Goal: Task Accomplishment & Management: Use online tool/utility

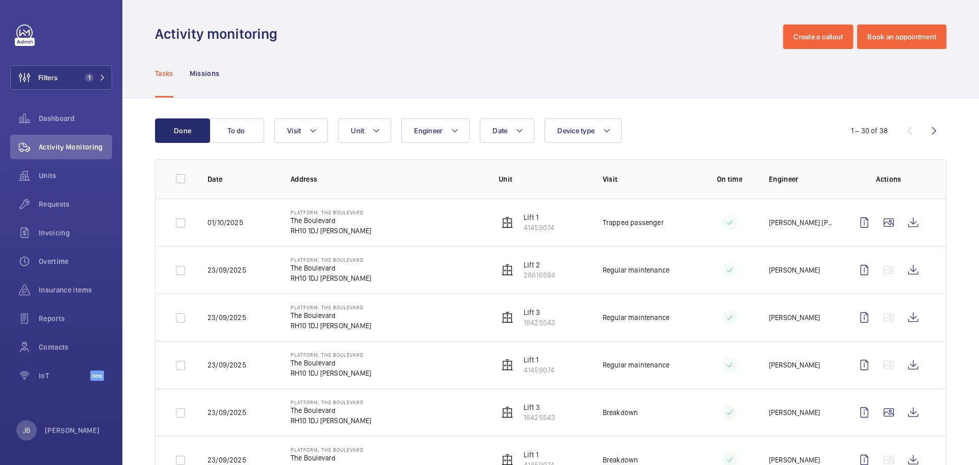
click at [282, 238] on td "Platform, [GEOGRAPHIC_DATA] [PERSON_NAME]" at bounding box center [378, 221] width 208 height 47
click at [284, 236] on td "Platform, [GEOGRAPHIC_DATA] [PERSON_NAME]" at bounding box center [378, 221] width 208 height 47
click at [58, 90] on div "Filters 1 Dashboard Activity Monitoring Units Requests Invoicing Overtime Insur…" at bounding box center [61, 207] width 102 height 367
click at [60, 83] on button "Filters 1" at bounding box center [61, 77] width 102 height 24
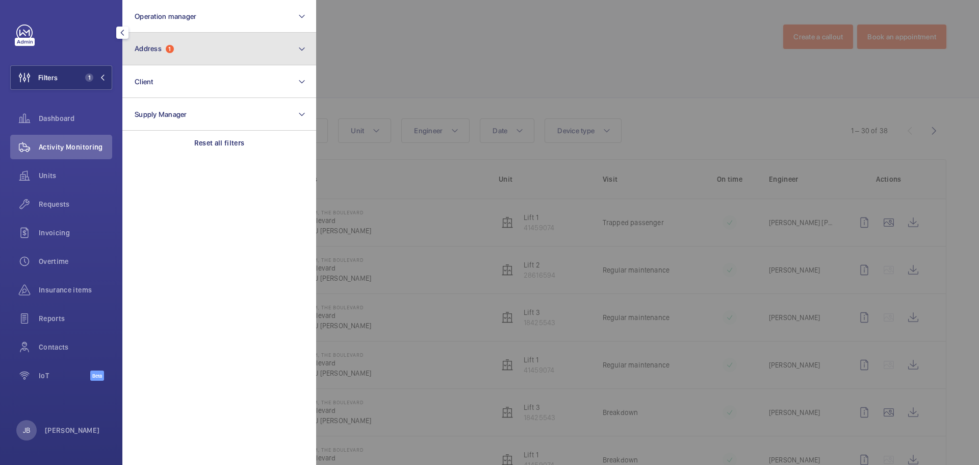
click at [238, 57] on button "Address 1" at bounding box center [219, 49] width 194 height 33
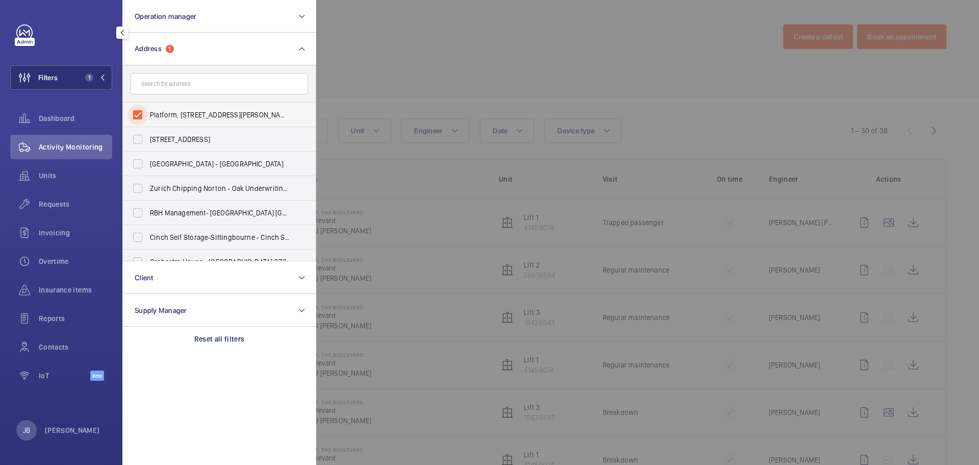
click at [147, 111] on input "Platform, [STREET_ADDRESS][PERSON_NAME]" at bounding box center [137, 115] width 20 height 20
checkbox input "false"
paste input "R25-09068"
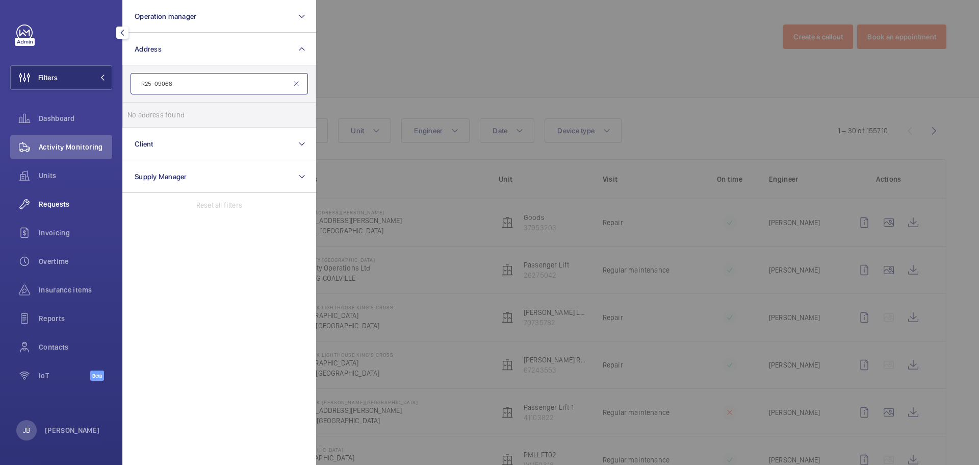
type input "R25-09068"
click at [62, 201] on span "Requests" at bounding box center [75, 204] width 73 height 10
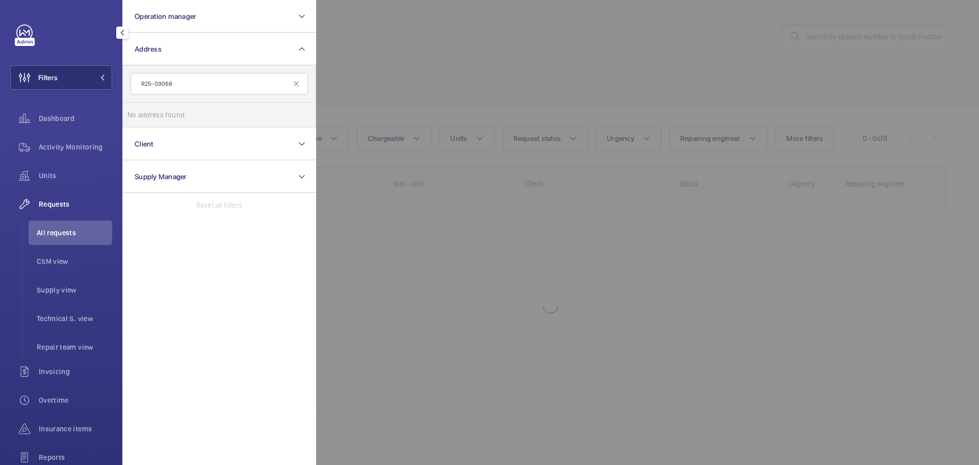
click at [506, 77] on div at bounding box center [805, 232] width 979 height 465
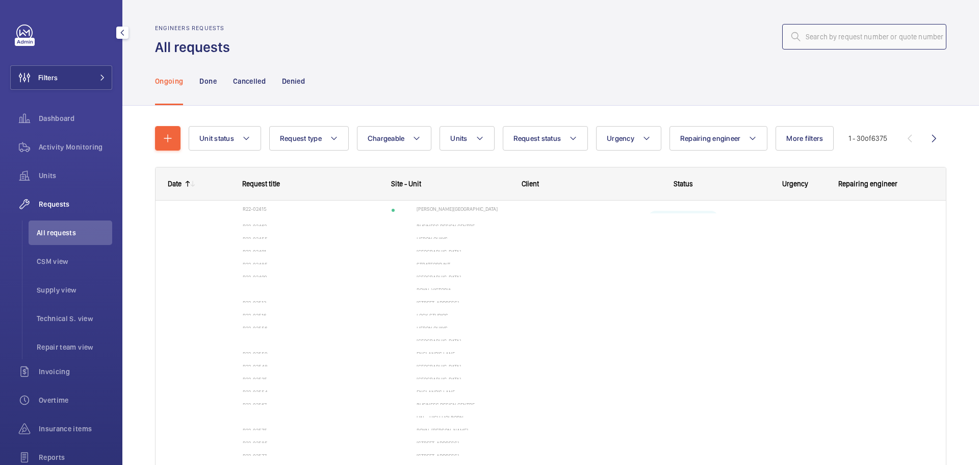
click at [797, 39] on input "text" at bounding box center [864, 36] width 164 height 25
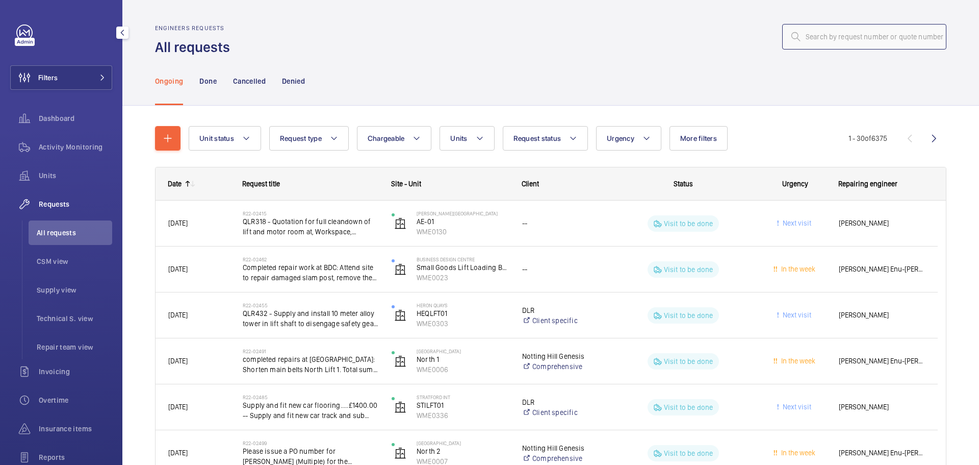
paste input "R25-09068"
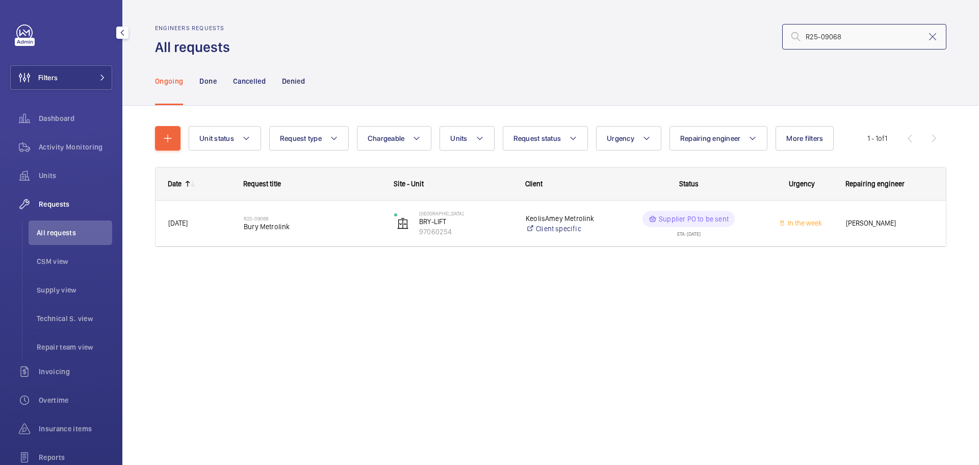
type input "R25-09068"
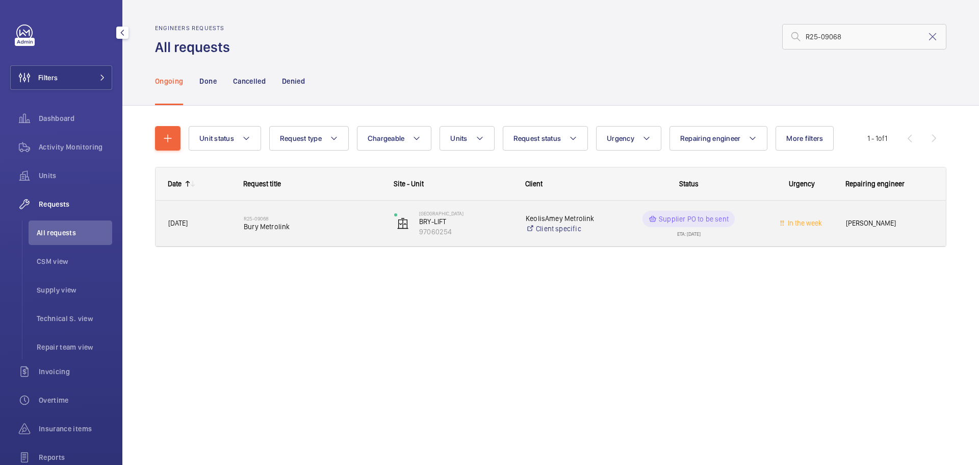
click at [784, 227] on span "In the week" at bounding box center [801, 223] width 62 height 12
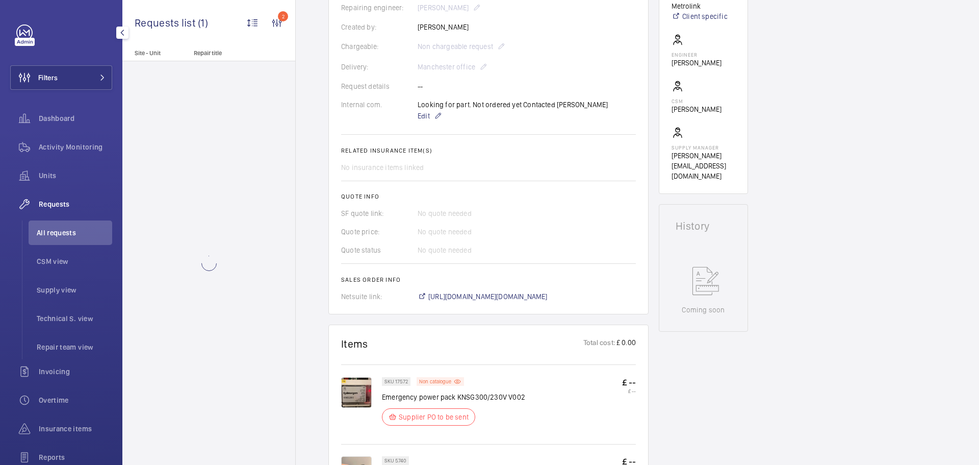
scroll to position [510, 0]
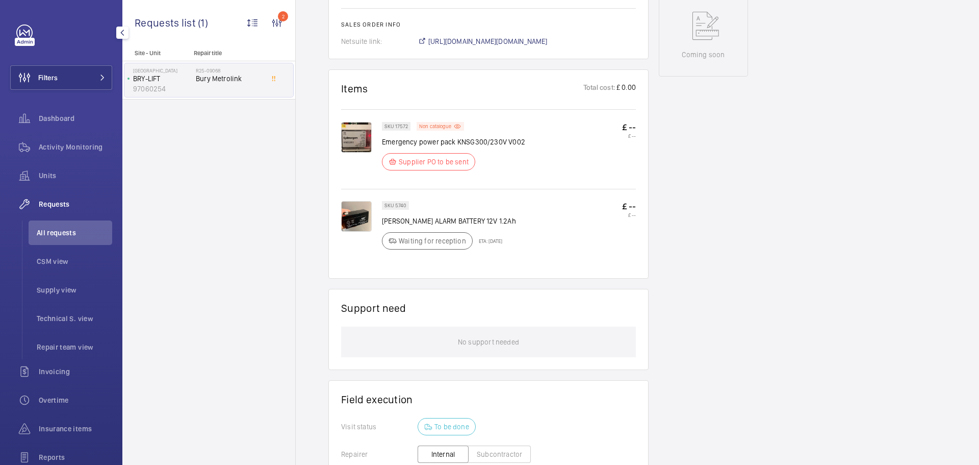
click at [360, 125] on img at bounding box center [356, 137] width 31 height 31
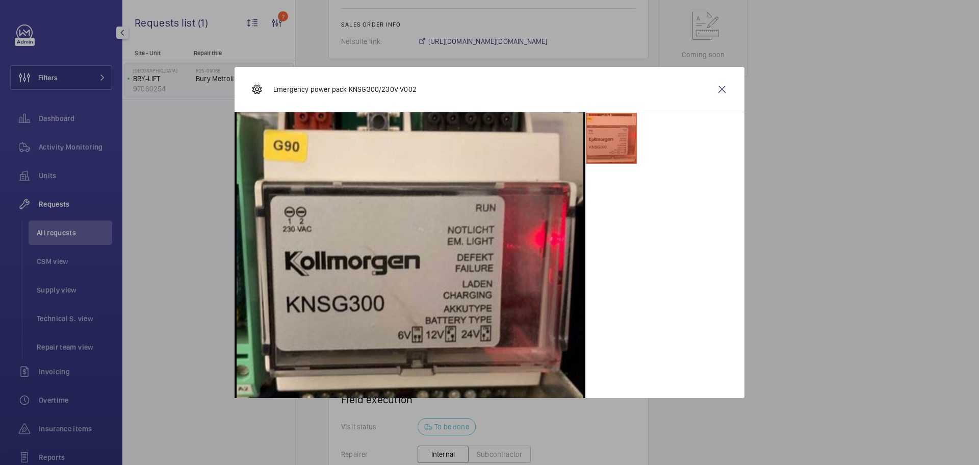
click at [705, 89] on div "Emergency power pack KNSG300/230V V002" at bounding box center [490, 89] width 510 height 45
click at [722, 89] on wm-front-icon-button at bounding box center [722, 89] width 24 height 24
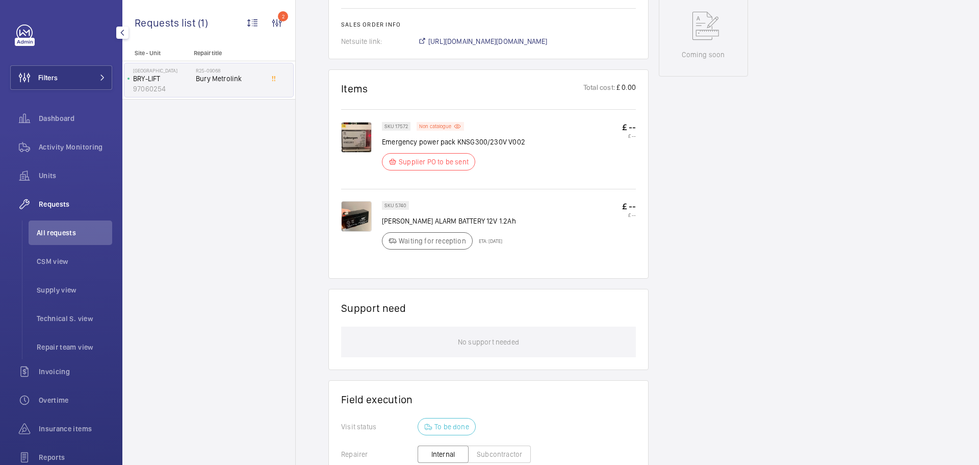
scroll to position [0, 0]
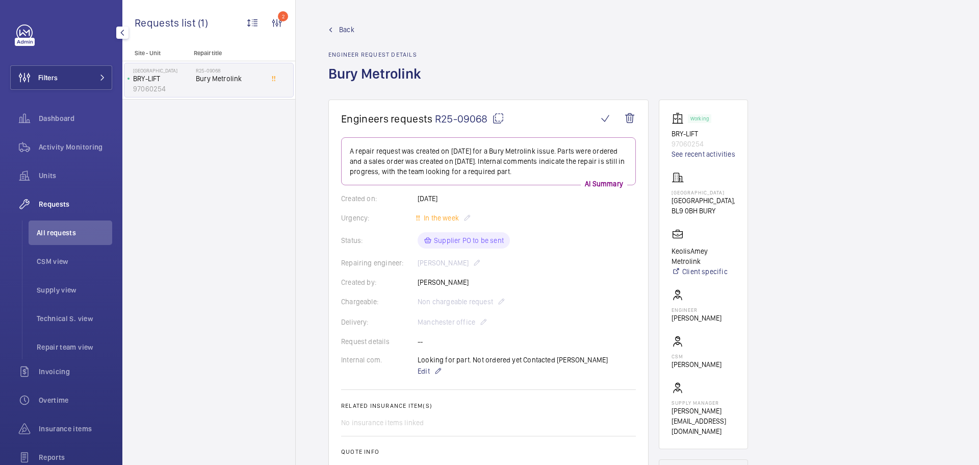
click at [344, 22] on wm-front-admin-header "Back Engineer request details Bury Metrolink" at bounding box center [637, 49] width 683 height 99
click at [344, 31] on span "Back" at bounding box center [346, 29] width 15 height 10
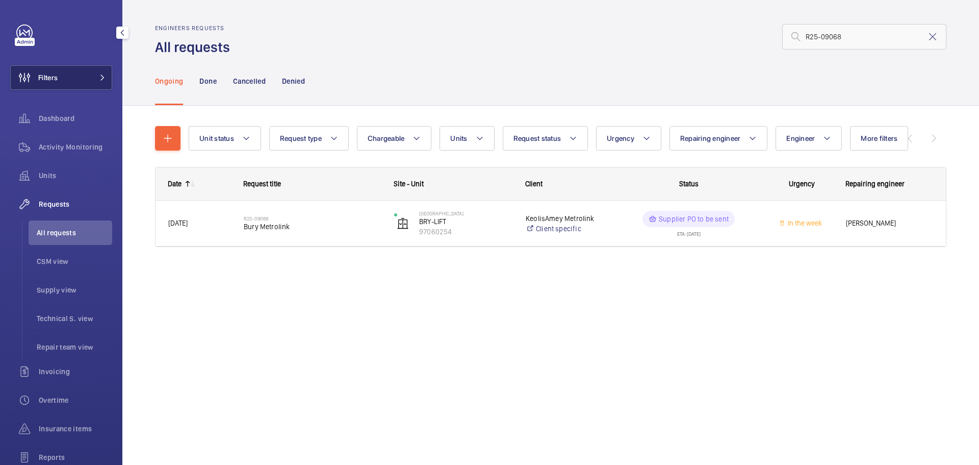
click at [58, 81] on span "Filters" at bounding box center [47, 77] width 19 height 10
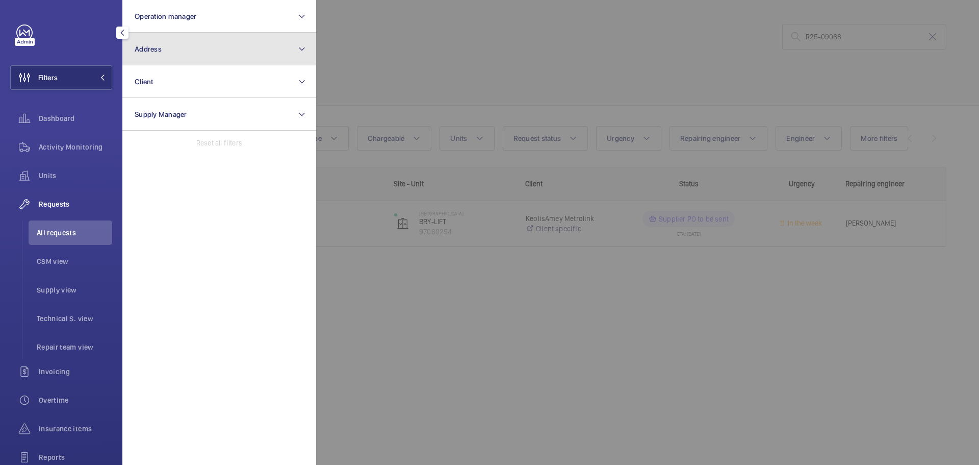
click at [195, 35] on button "Address" at bounding box center [219, 49] width 194 height 33
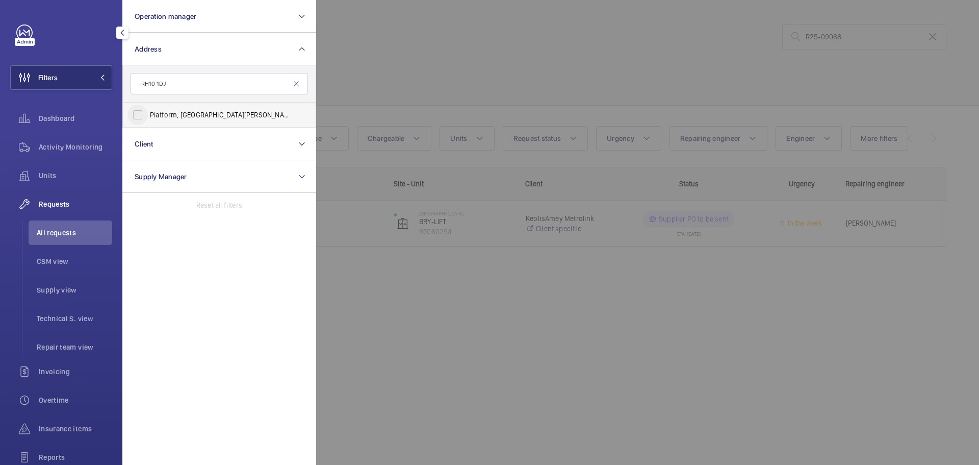
type input "RH10 1DJ"
click at [139, 118] on input "Platform, [STREET_ADDRESS][PERSON_NAME]" at bounding box center [137, 115] width 20 height 20
checkbox input "true"
click at [370, 63] on div at bounding box center [805, 232] width 979 height 465
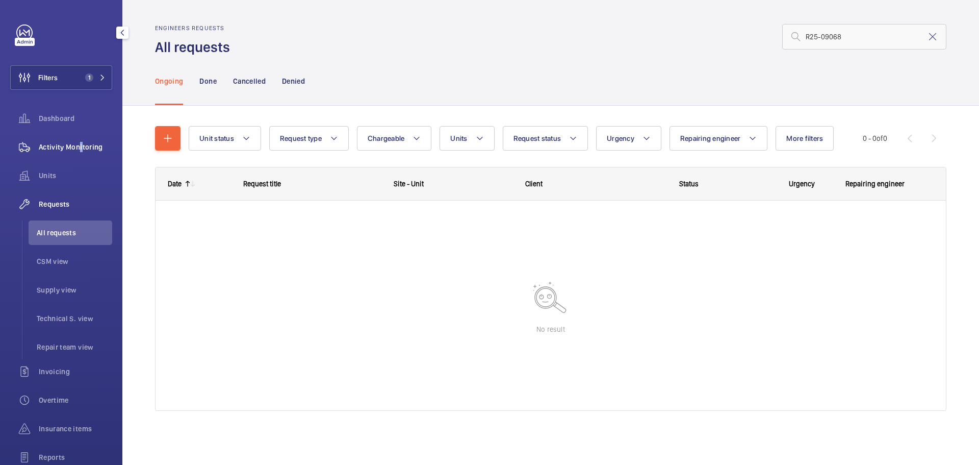
click at [78, 143] on span "Activity Monitoring" at bounding box center [75, 147] width 73 height 10
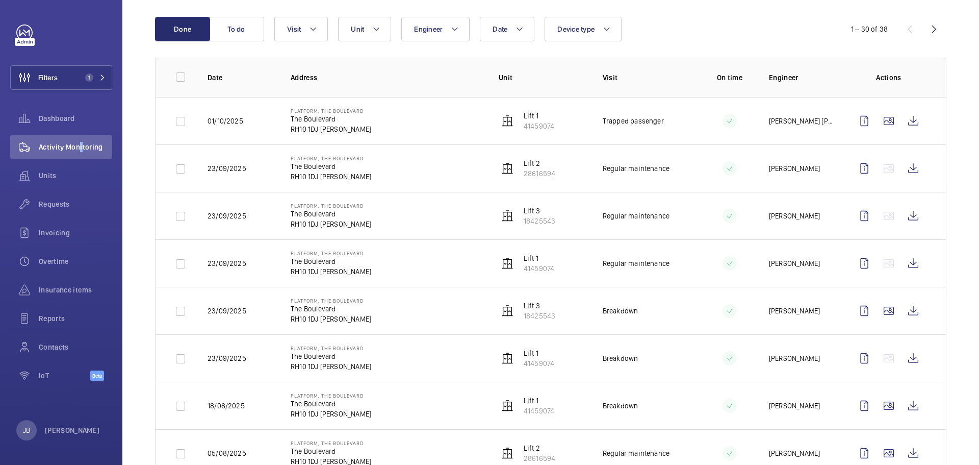
scroll to position [102, 0]
click at [910, 310] on wm-front-icon-button at bounding box center [913, 310] width 24 height 24
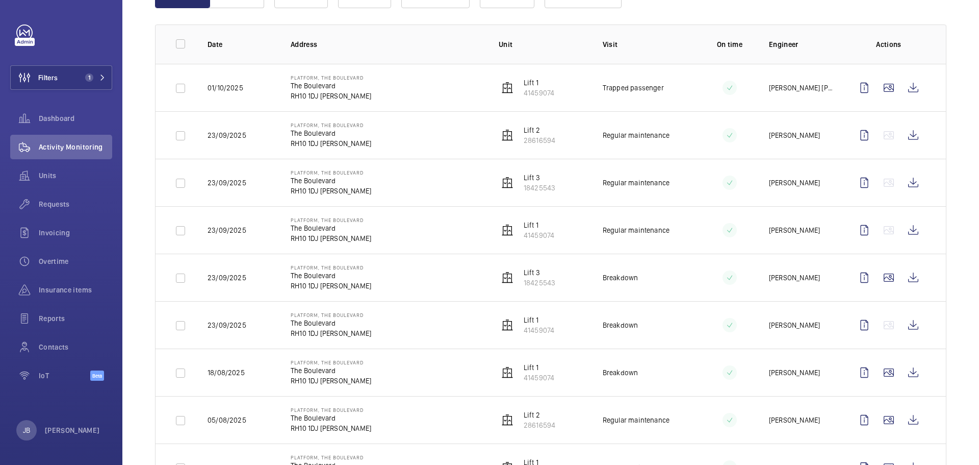
scroll to position [153, 0]
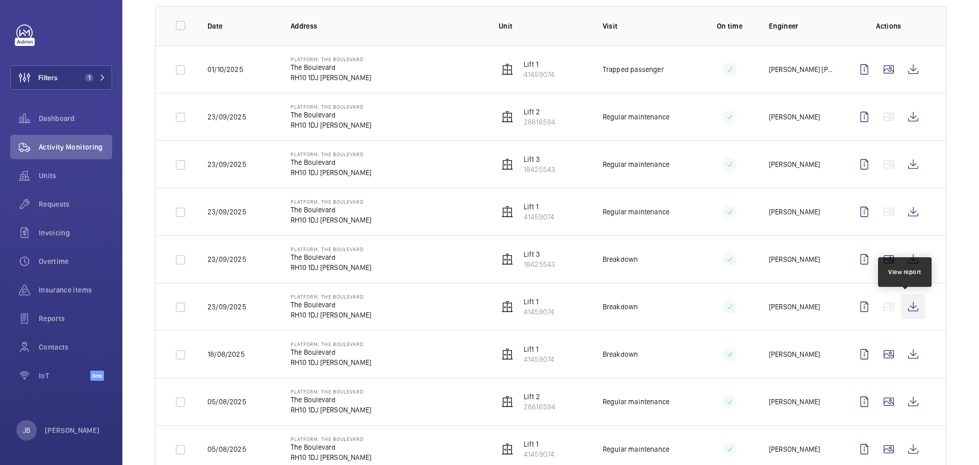
click at [901, 306] on wm-front-icon-button at bounding box center [913, 306] width 24 height 24
click at [905, 354] on wm-front-icon-button at bounding box center [913, 354] width 24 height 24
click at [904, 258] on wm-front-icon-button at bounding box center [913, 259] width 24 height 24
click at [57, 78] on span "Filters" at bounding box center [47, 77] width 19 height 10
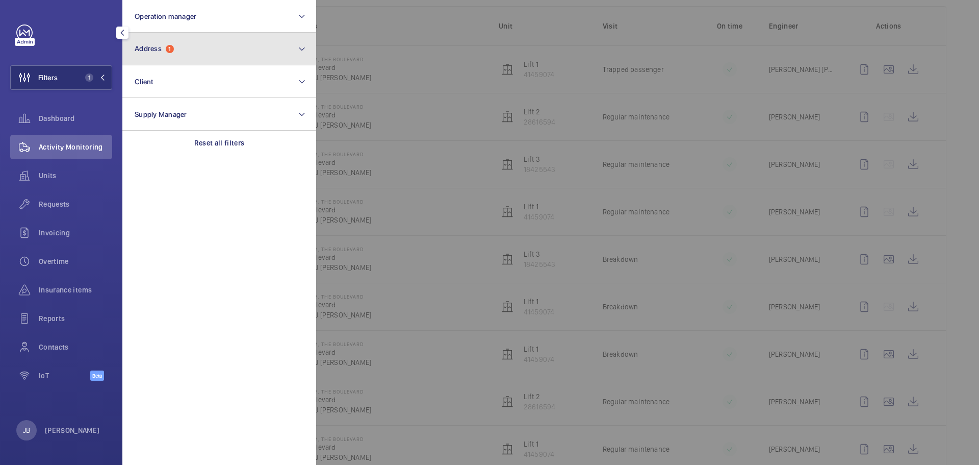
click at [184, 41] on button "Address 1" at bounding box center [219, 49] width 194 height 33
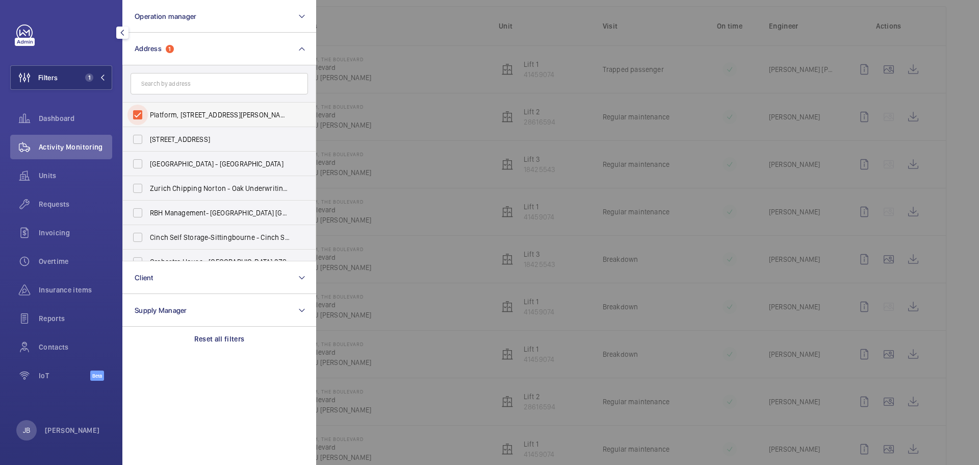
click at [136, 115] on input "Platform, [STREET_ADDRESS][PERSON_NAME]" at bounding box center [137, 115] width 20 height 20
checkbox input "false"
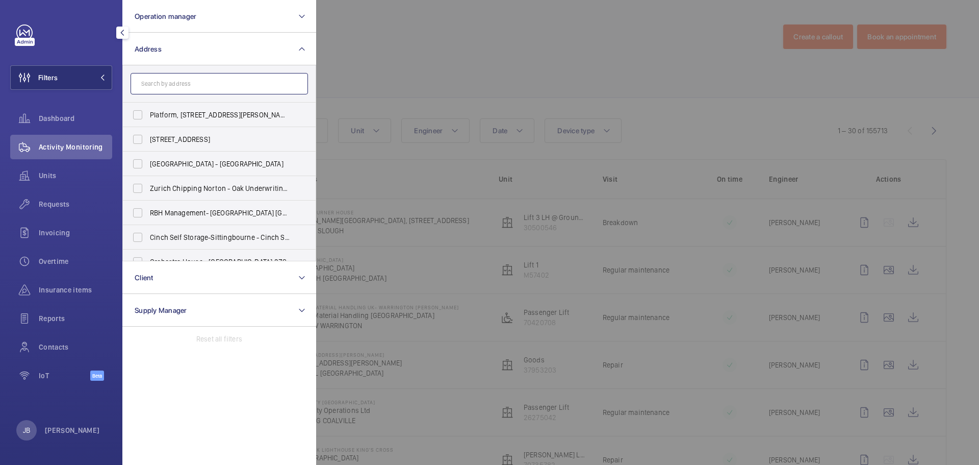
click at [181, 88] on input "text" at bounding box center [219, 83] width 177 height 21
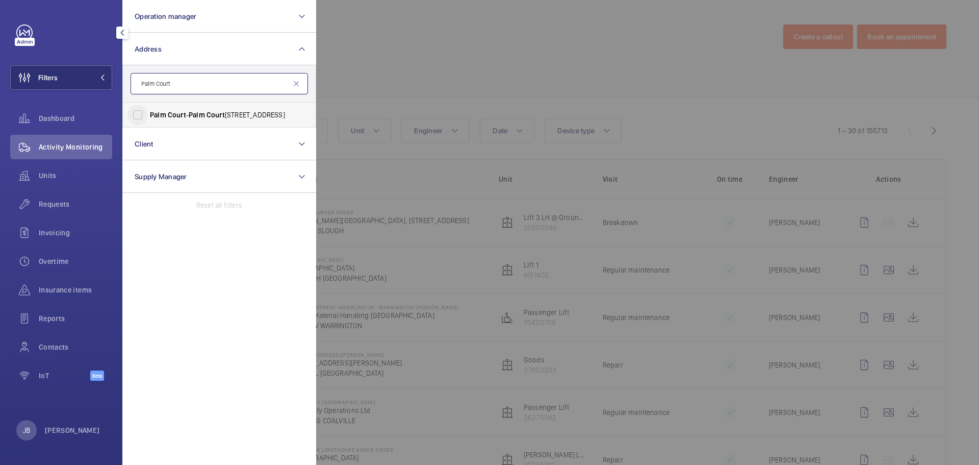
type input "Palm Court"
click at [135, 115] on input "[STREET_ADDRESS]" at bounding box center [137, 115] width 20 height 20
checkbox input "true"
click at [45, 297] on div "Insurance items" at bounding box center [61, 289] width 102 height 24
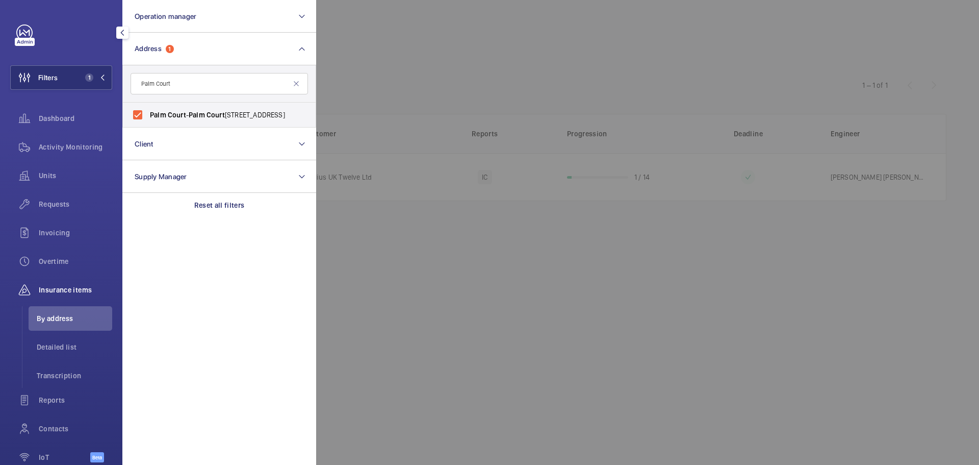
click at [56, 318] on span "By address" at bounding box center [74, 318] width 75 height 10
click at [364, 55] on div at bounding box center [805, 232] width 979 height 465
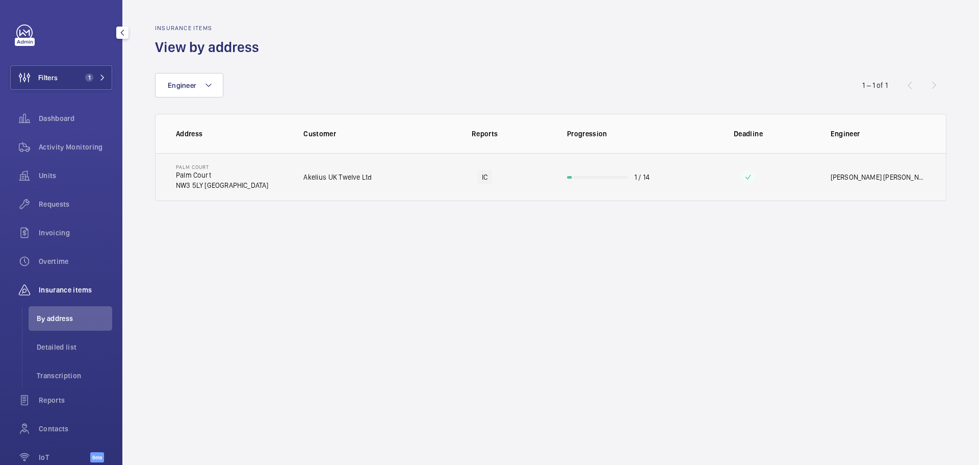
click at [440, 197] on td "IC" at bounding box center [485, 177] width 132 height 48
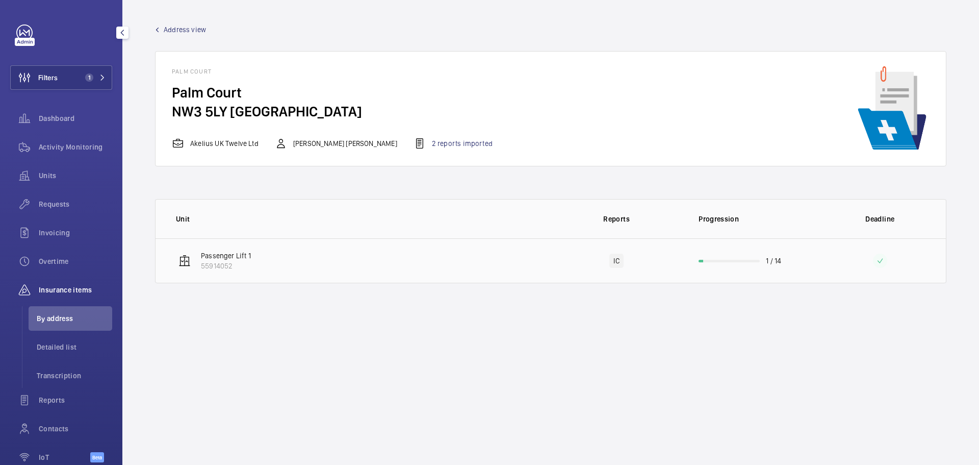
click at [476, 262] on td "Passenger Lift 1 55914052" at bounding box center [353, 260] width 395 height 45
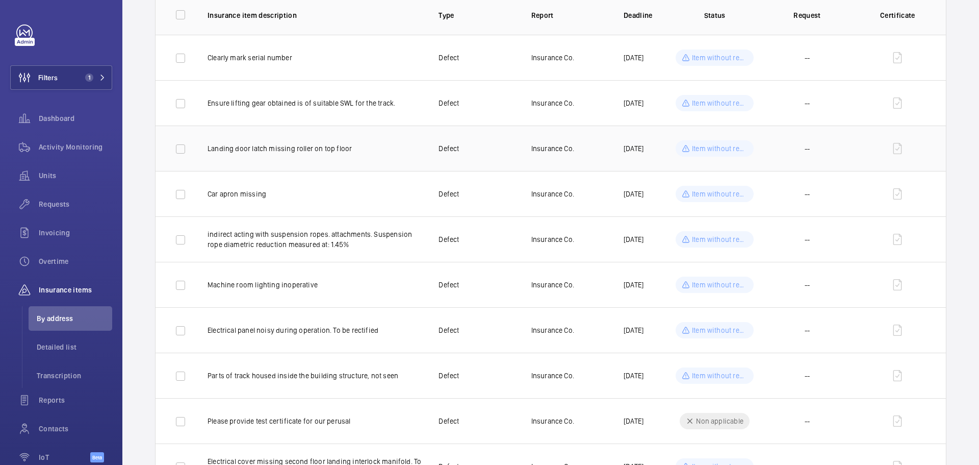
scroll to position [153, 0]
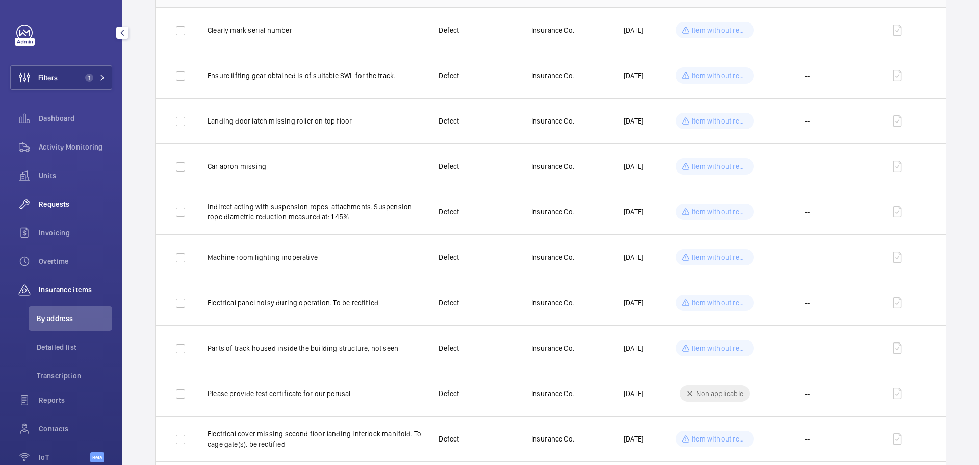
click at [56, 202] on span "Requests" at bounding box center [75, 204] width 73 height 10
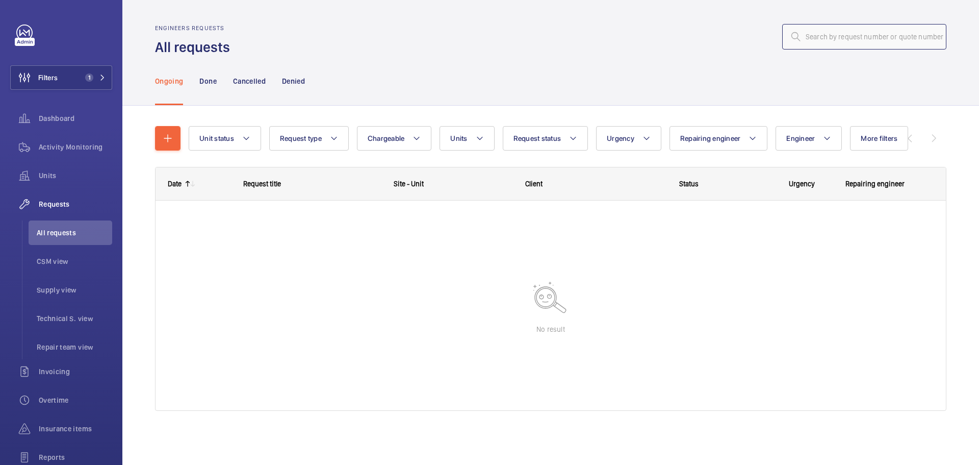
click at [811, 39] on input "text" at bounding box center [864, 36] width 164 height 25
type input "R25-13253"
click at [70, 69] on button "Filters 1" at bounding box center [61, 77] width 102 height 24
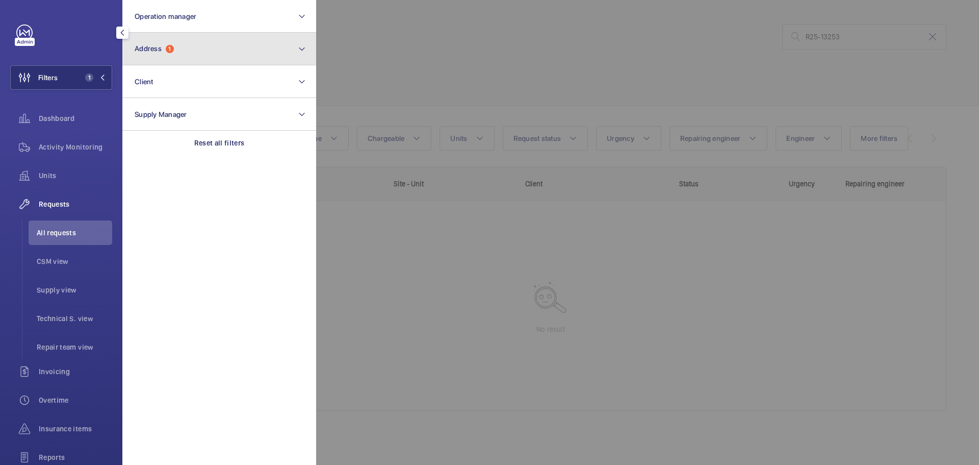
click at [211, 50] on button "Address 1" at bounding box center [219, 49] width 194 height 33
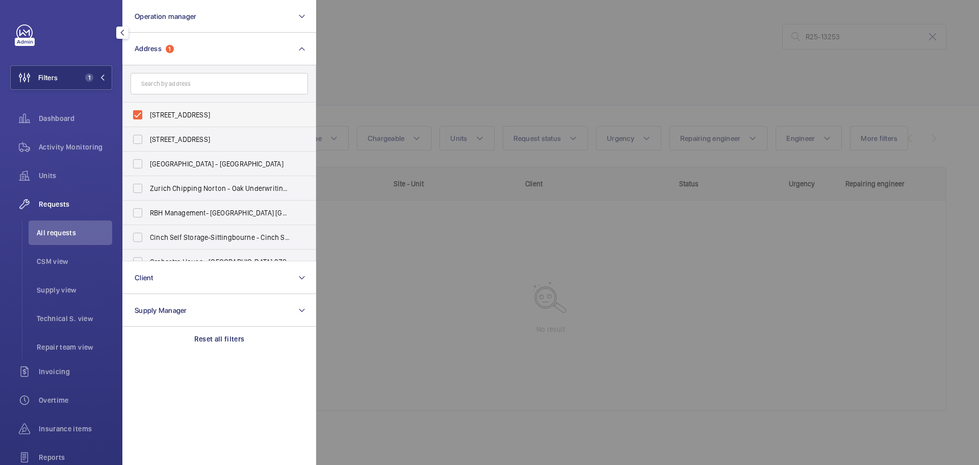
drag, startPoint x: 136, startPoint y: 104, endPoint x: 184, endPoint y: 109, distance: 48.2
click at [136, 105] on div "[STREET_ADDRESS]" at bounding box center [137, 115] width 20 height 20
click at [413, 64] on div at bounding box center [805, 232] width 979 height 465
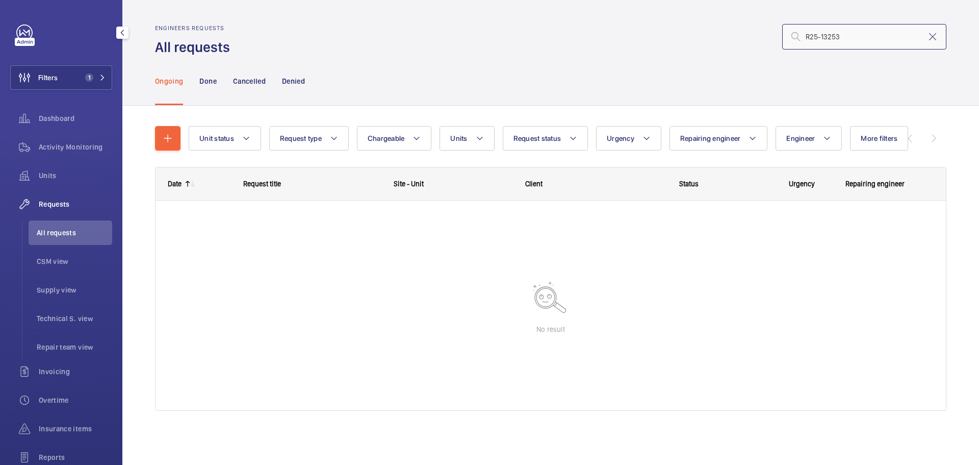
click at [863, 26] on input "R25-13253" at bounding box center [864, 36] width 164 height 25
click at [67, 84] on button "Filters 1" at bounding box center [61, 77] width 102 height 24
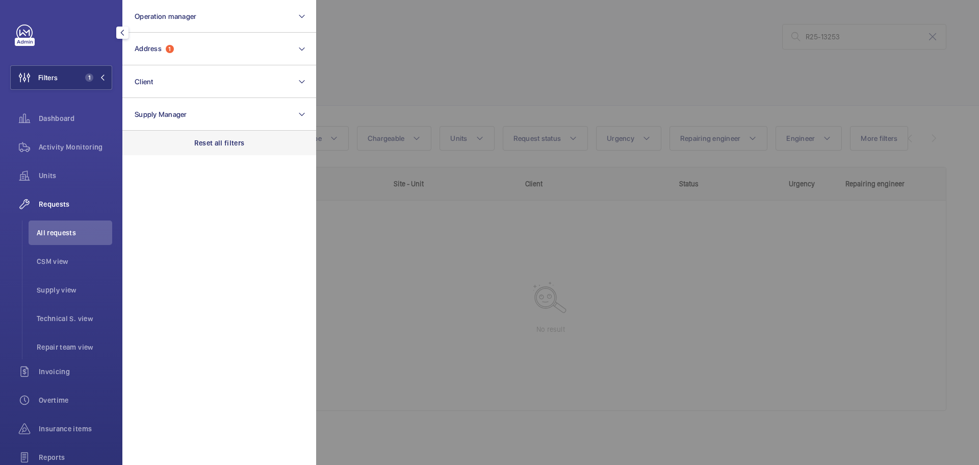
click at [232, 137] on div "Reset all filters" at bounding box center [219, 143] width 194 height 24
click at [874, 30] on div at bounding box center [805, 232] width 979 height 465
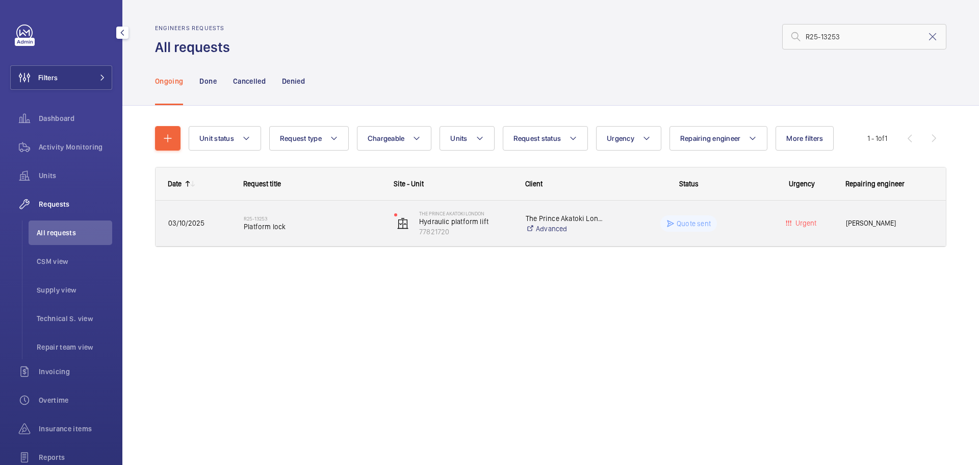
click at [729, 228] on wm-front-pills-cell "Quote sent" at bounding box center [688, 223] width 137 height 16
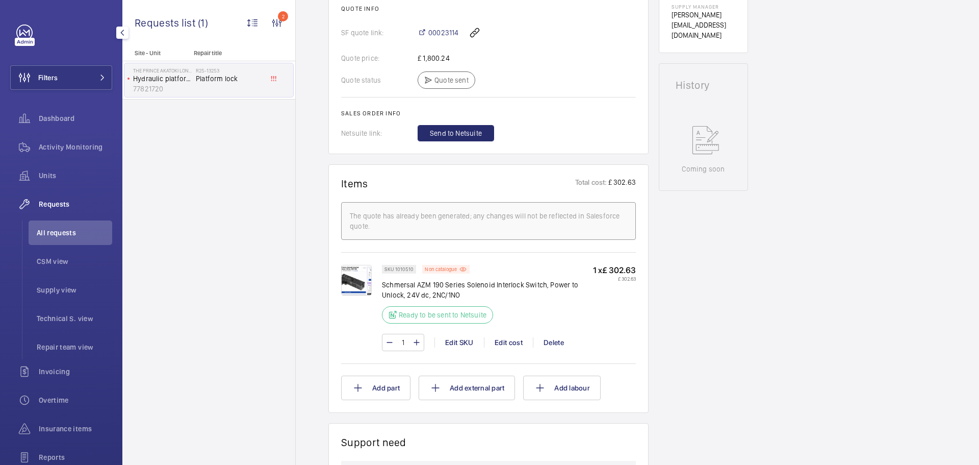
scroll to position [337, 0]
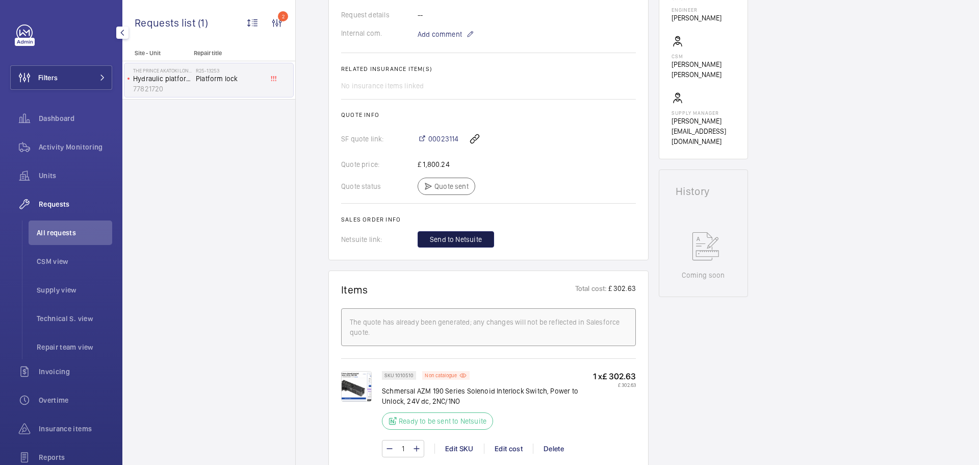
click at [464, 241] on span "Send to Netsuite" at bounding box center [456, 239] width 52 height 10
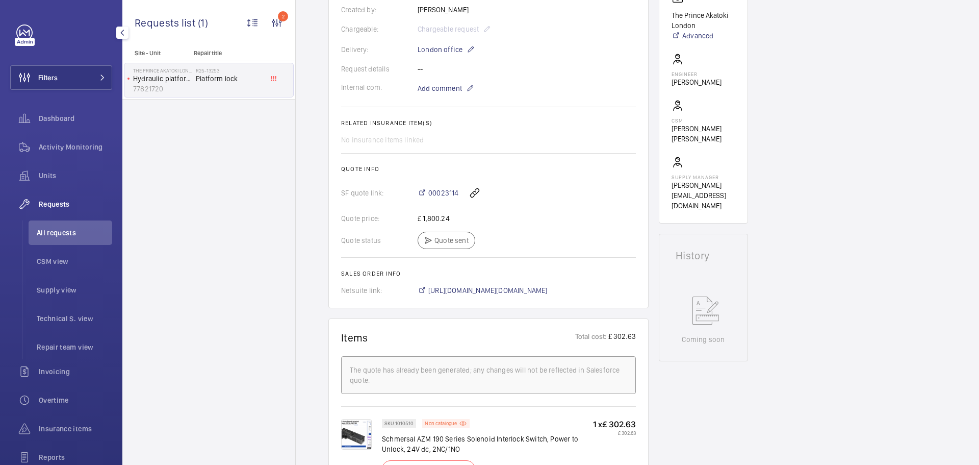
scroll to position [357, 0]
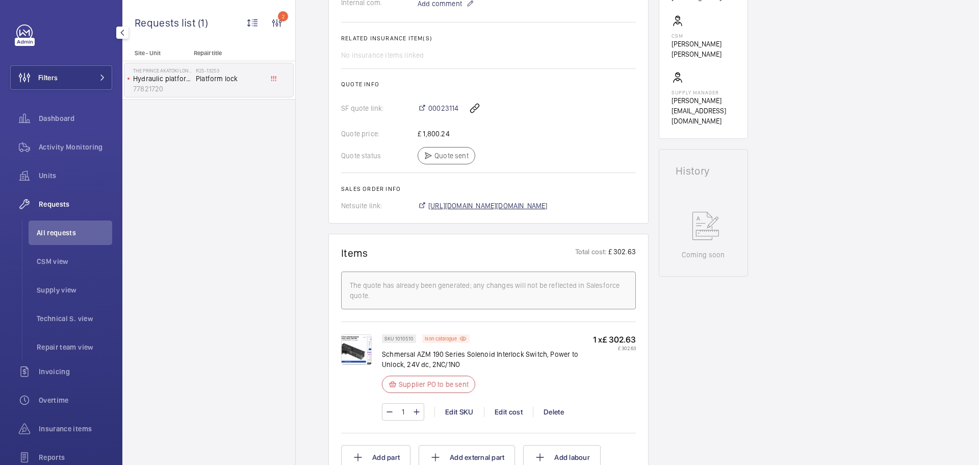
click at [512, 204] on span "[URL][DOMAIN_NAME][DOMAIN_NAME]" at bounding box center [487, 205] width 119 height 10
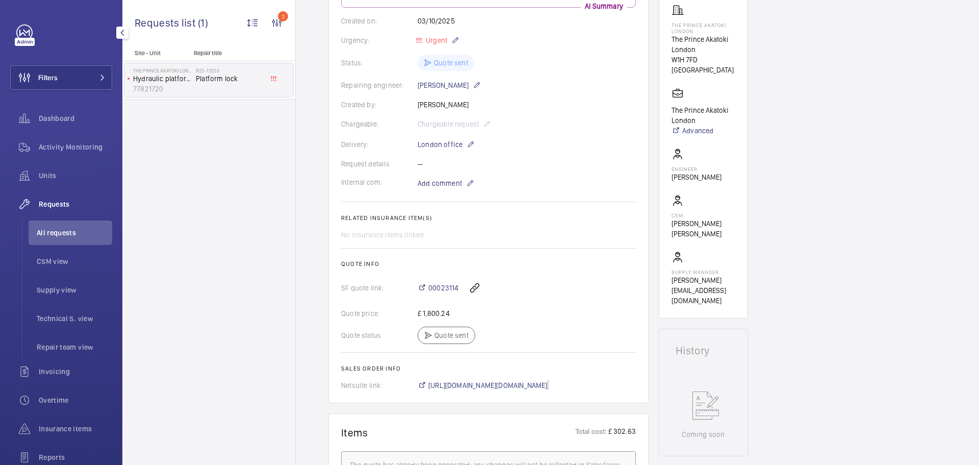
scroll to position [0, 0]
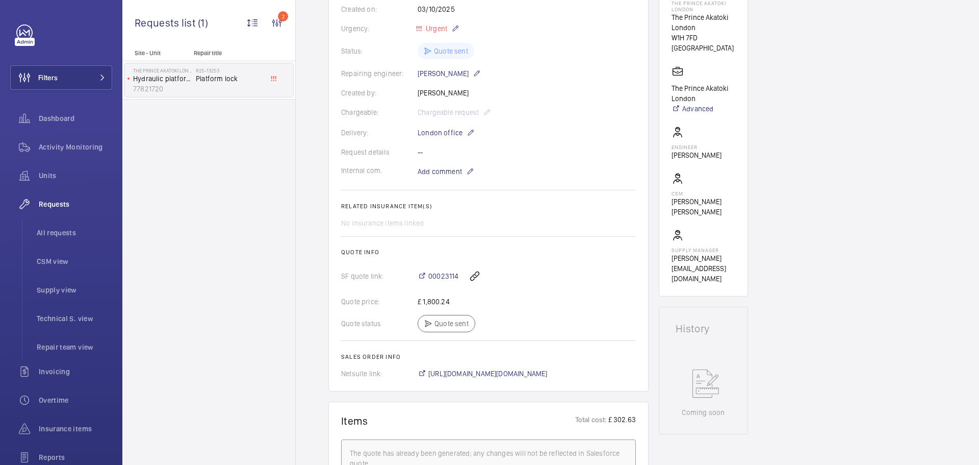
scroll to position [357, 0]
